Goal: Obtain resource: Obtain resource

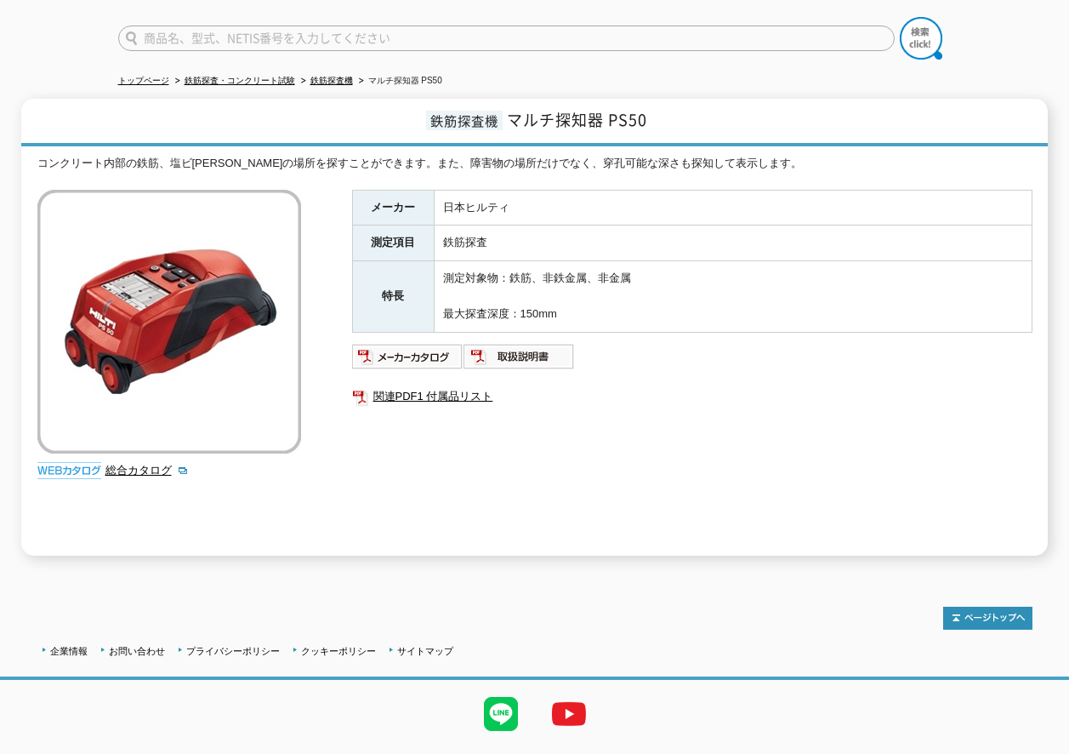
scroll to position [160, 0]
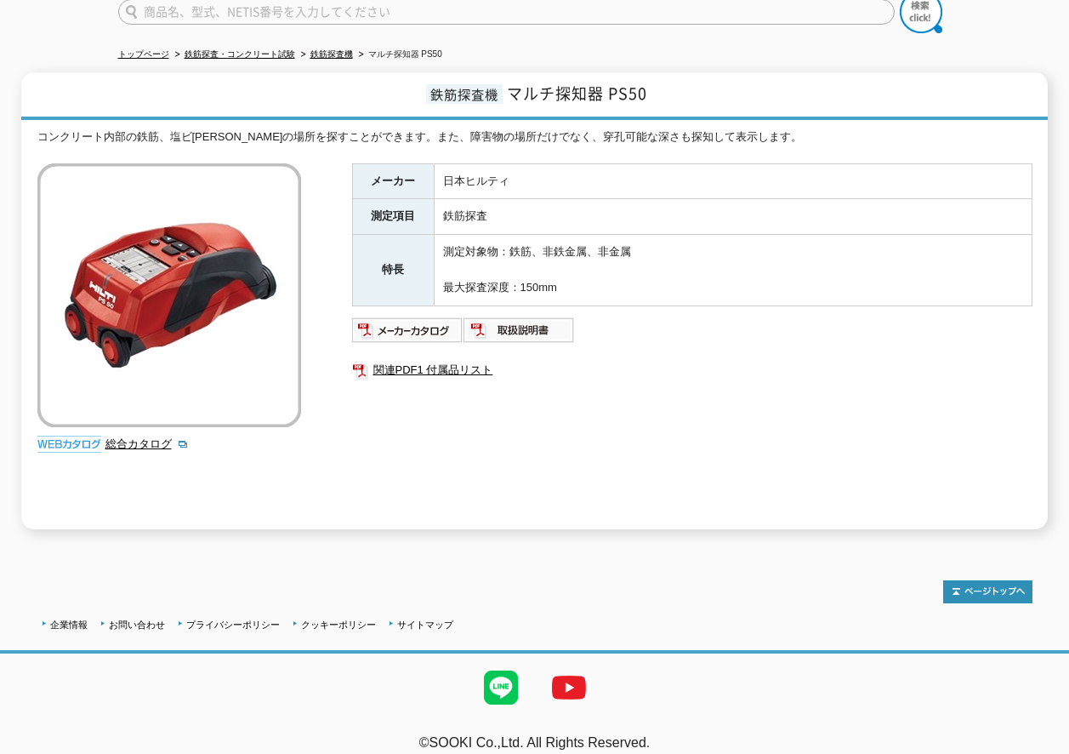
scroll to position [160, 0]
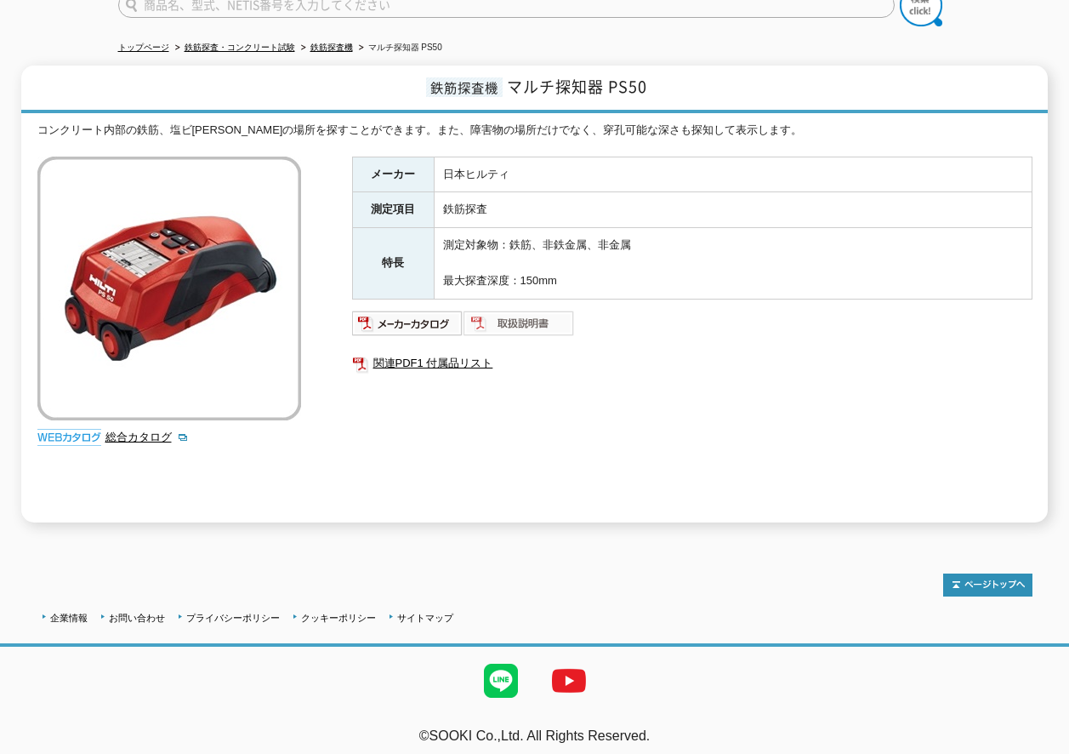
click at [527, 316] on img at bounding box center [519, 323] width 111 height 27
